Goal: Check status

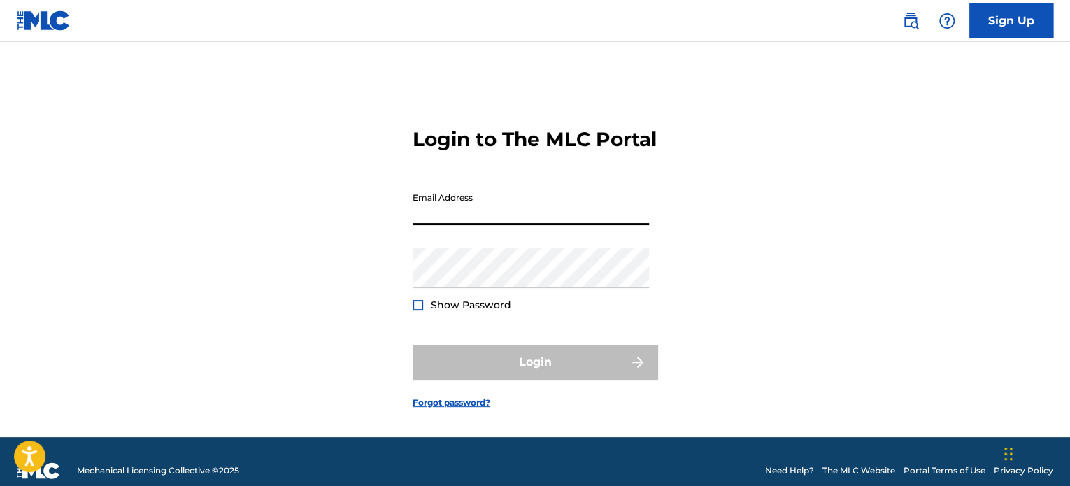
drag, startPoint x: 521, startPoint y: 228, endPoint x: 515, endPoint y: 231, distance: 7.2
click at [521, 225] on input "Email Address" at bounding box center [530, 205] width 236 height 40
type input "[EMAIL_ADDRESS][DOMAIN_NAME]"
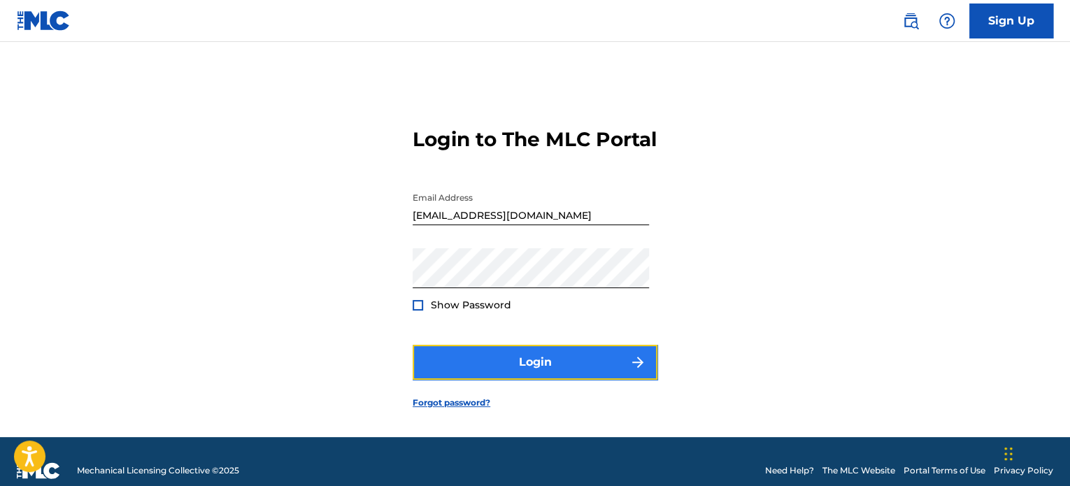
click at [533, 378] on button "Login" at bounding box center [534, 362] width 245 height 35
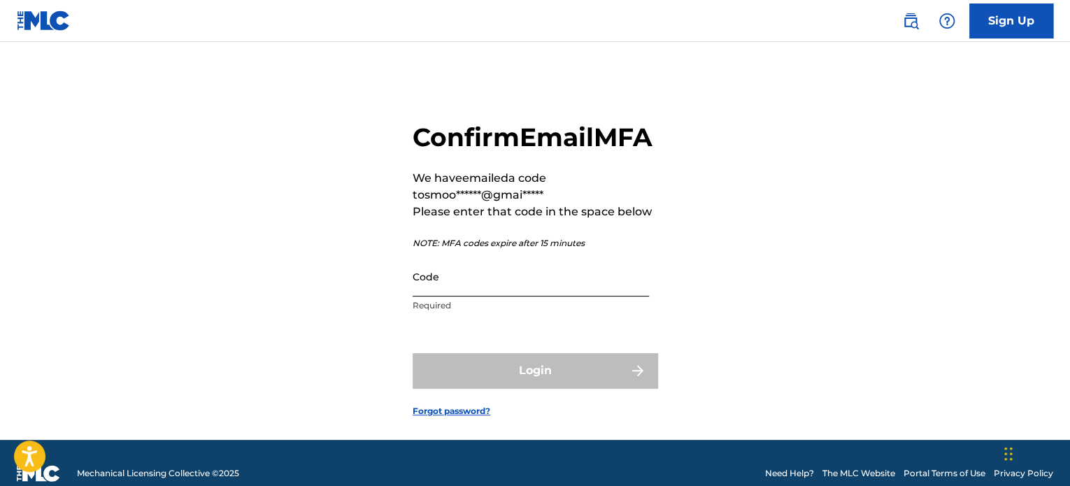
click at [473, 296] on input "Code" at bounding box center [530, 277] width 236 height 40
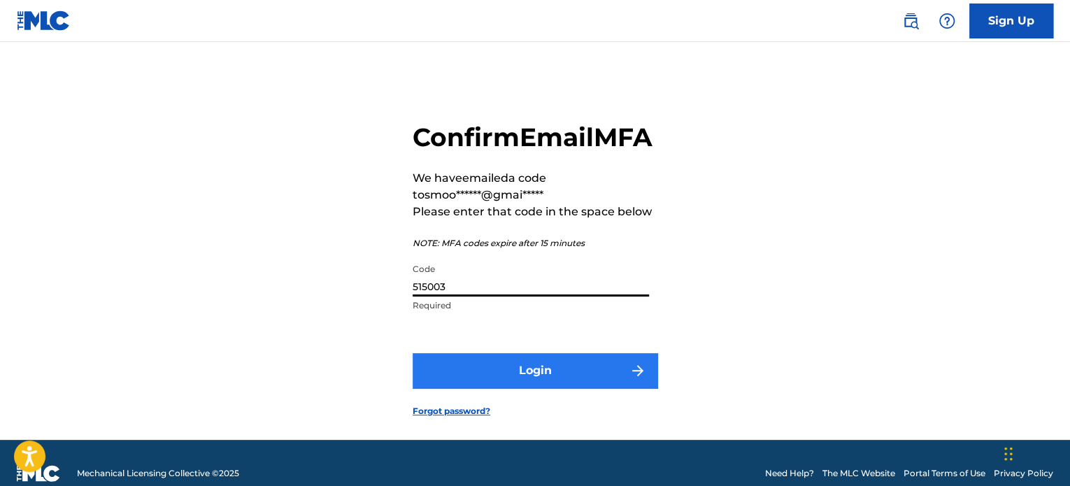
type input "515003"
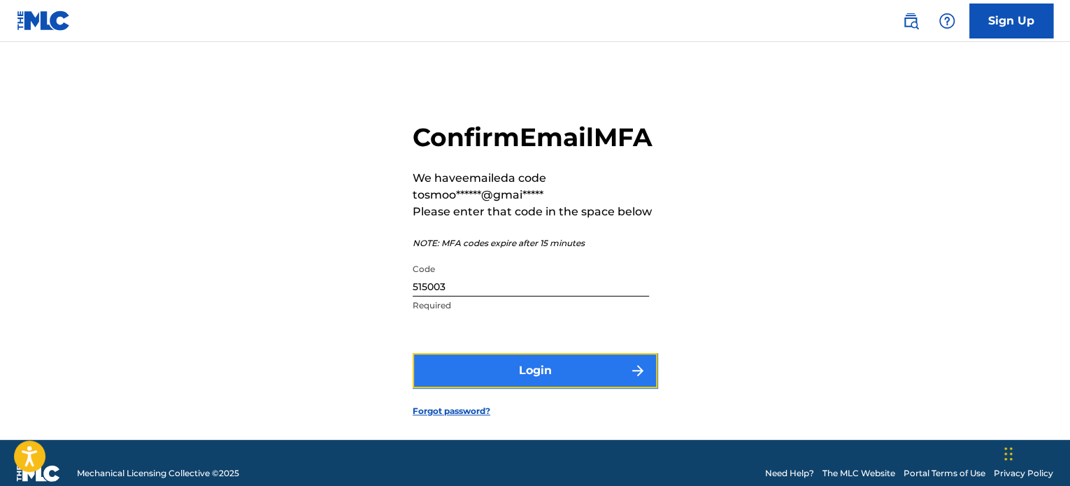
click at [517, 387] on button "Login" at bounding box center [534, 370] width 245 height 35
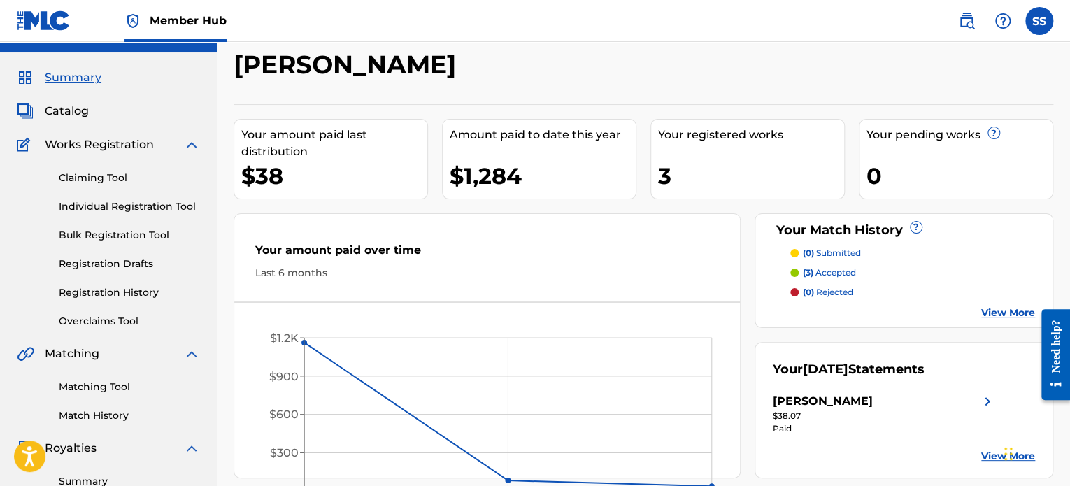
scroll to position [210, 0]
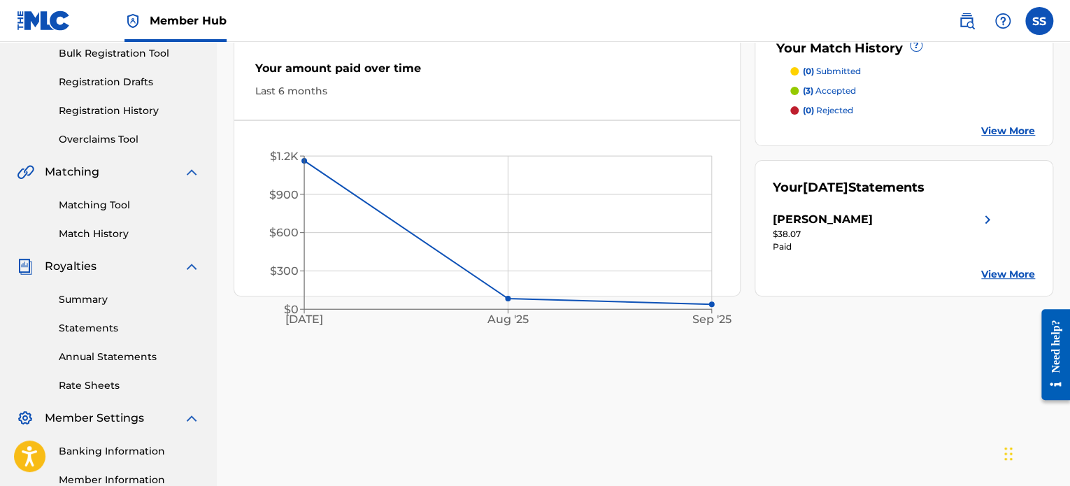
click at [1016, 276] on link "View More" at bounding box center [1008, 274] width 54 height 15
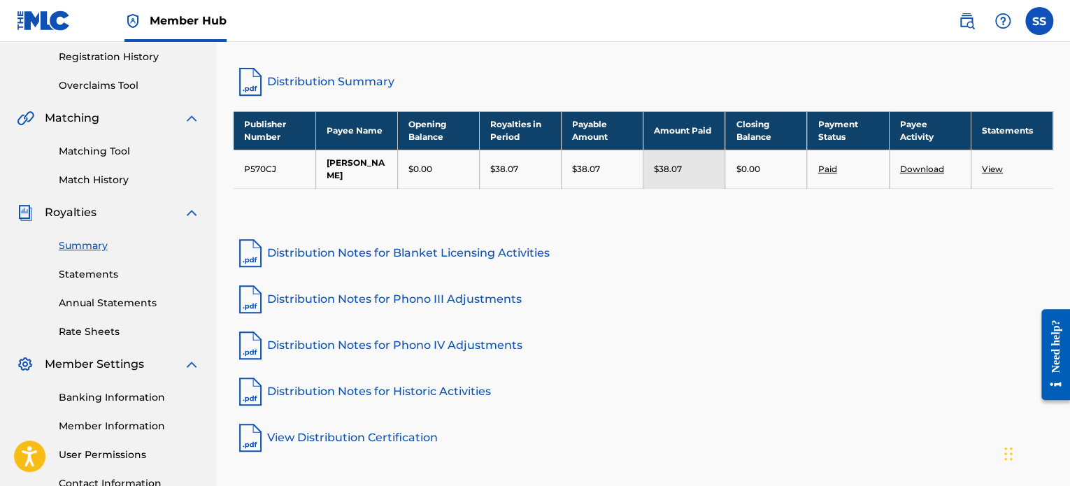
scroll to position [280, 0]
